Goal: Book appointment/travel/reservation

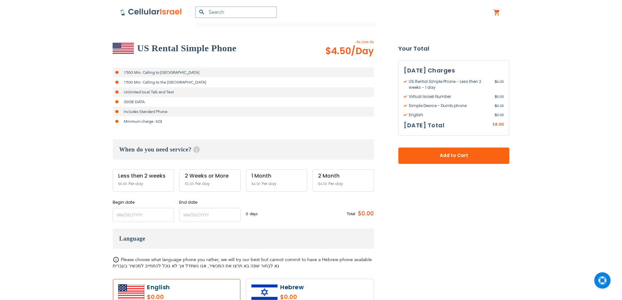
scroll to position [109, 0]
click at [134, 216] on input "name" at bounding box center [143, 215] width 61 height 14
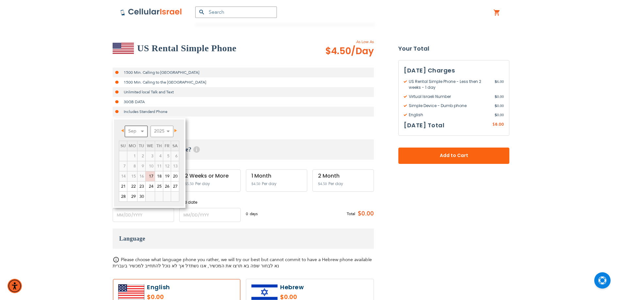
click at [144, 130] on select "Sep Oct Nov Dec" at bounding box center [136, 131] width 23 height 11
click at [144, 132] on select "Sep Oct Nov Dec" at bounding box center [136, 131] width 23 height 11
click at [151, 177] on link "17" at bounding box center [150, 176] width 9 height 10
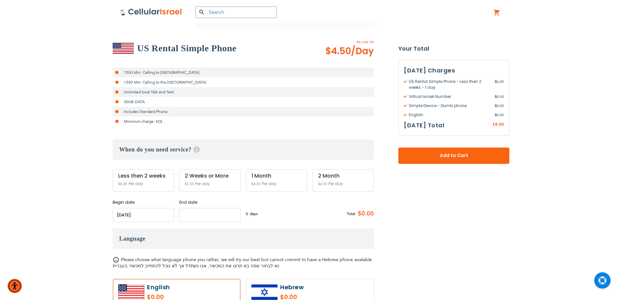
click at [192, 215] on input "name" at bounding box center [209, 215] width 61 height 14
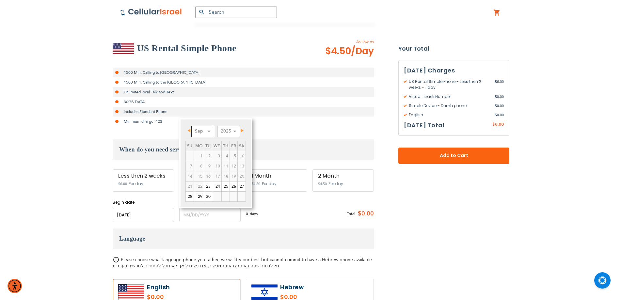
click at [209, 130] on select "Sep Oct Nov Dec" at bounding box center [202, 131] width 23 height 11
click at [189, 130] on span "Prev" at bounding box center [189, 130] width 3 height 3
click at [139, 212] on input "name" at bounding box center [143, 215] width 61 height 14
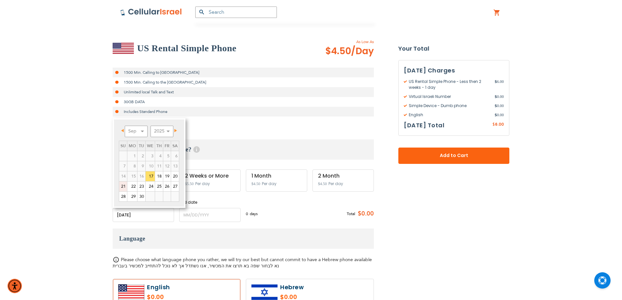
click at [123, 187] on link "21" at bounding box center [123, 186] width 8 height 10
type input "[DATE]"
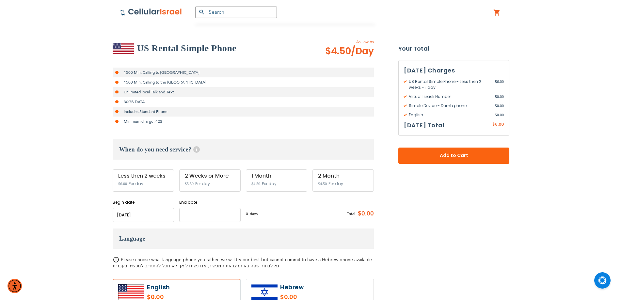
click at [207, 213] on input "name" at bounding box center [209, 215] width 61 height 14
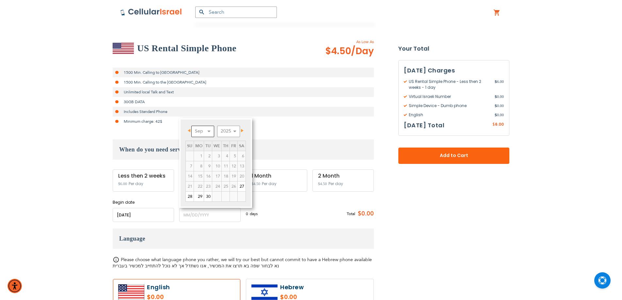
click at [210, 130] on select "Sep Oct Nov Dec" at bounding box center [202, 131] width 23 height 11
click at [227, 176] on link "16" at bounding box center [226, 176] width 8 height 10
type input "[DATE]"
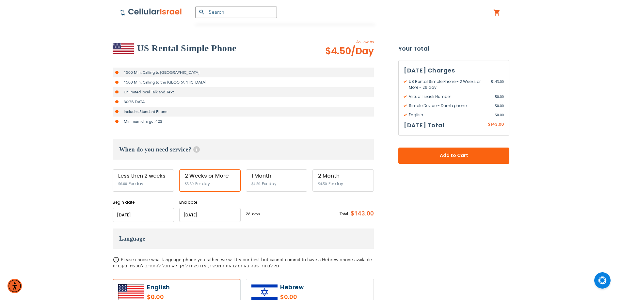
click at [139, 214] on input "name" at bounding box center [143, 215] width 61 height 14
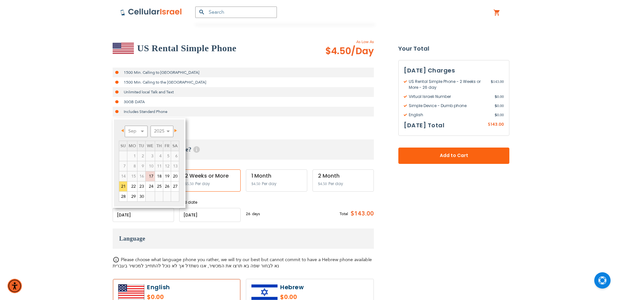
click at [277, 228] on h3 "Language" at bounding box center [243, 238] width 261 height 20
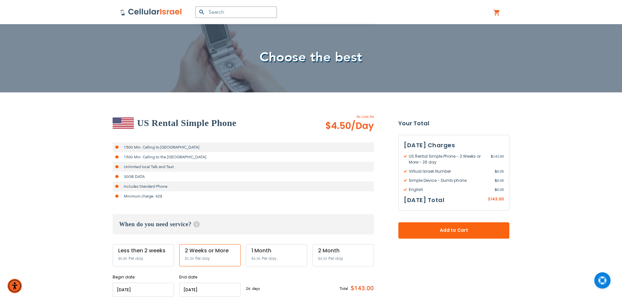
scroll to position [0, 0]
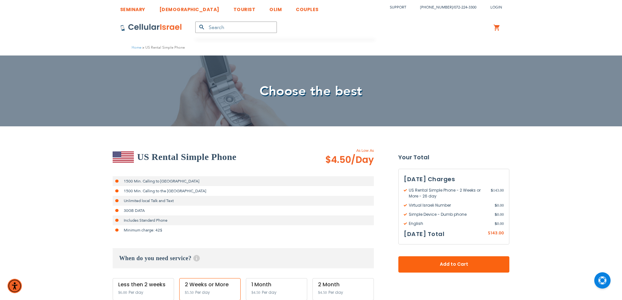
click at [138, 31] on img at bounding box center [151, 28] width 62 height 8
